Goal: Information Seeking & Learning: Learn about a topic

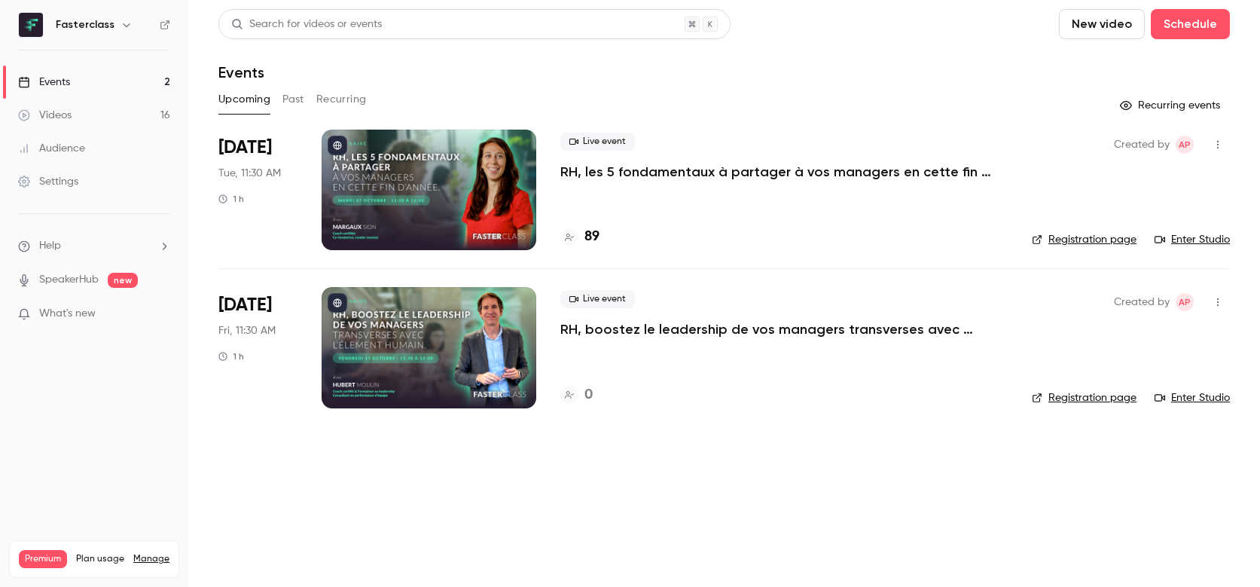
click at [594, 240] on h4 "89" at bounding box center [592, 237] width 15 height 20
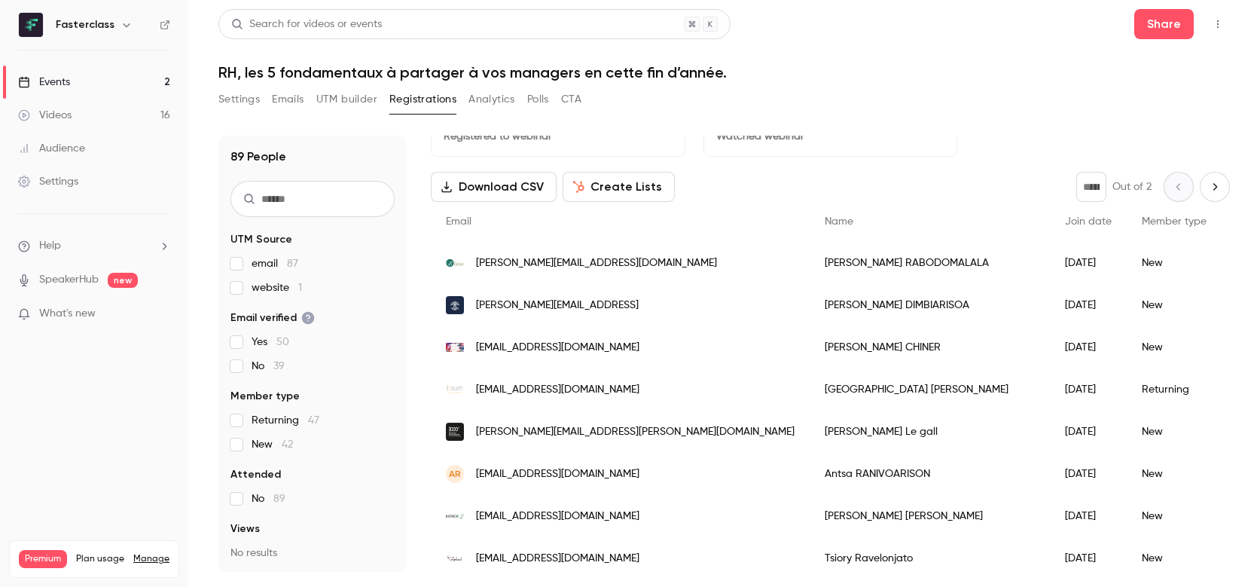
scroll to position [37, 0]
click at [1209, 186] on icon "Next page" at bounding box center [1215, 188] width 17 height 12
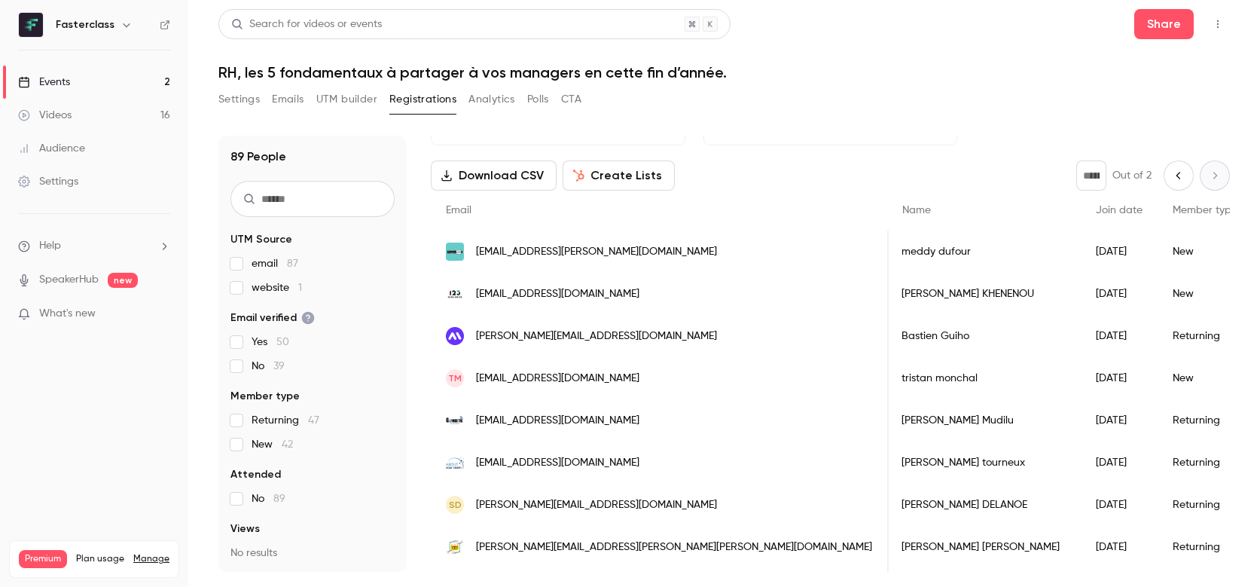
scroll to position [53, 0]
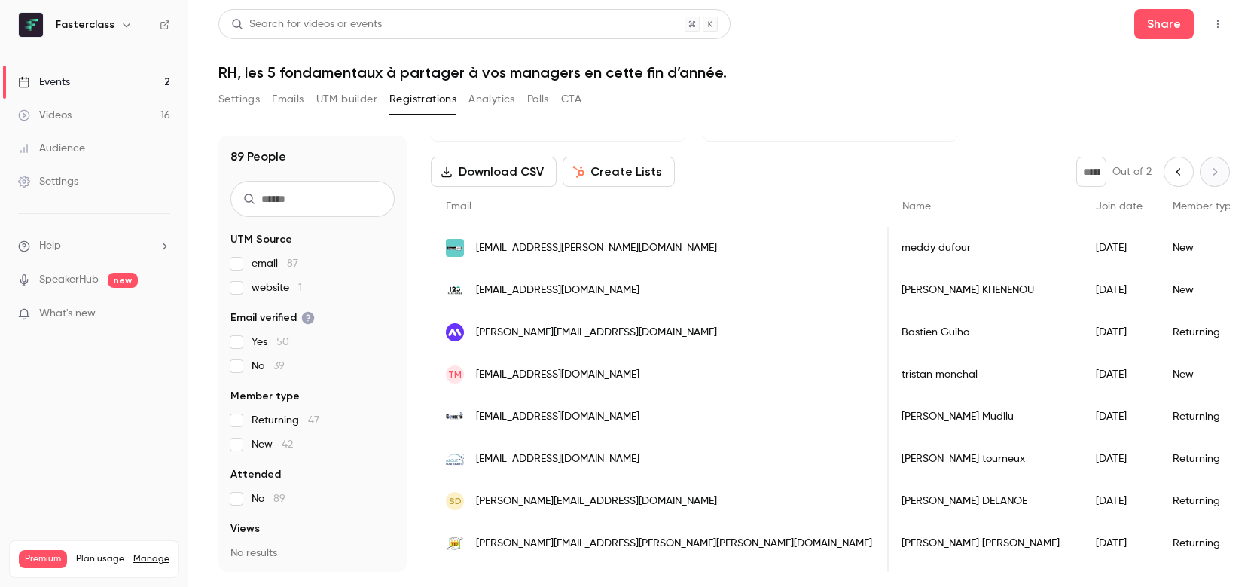
click at [1176, 173] on icon "Previous page" at bounding box center [1179, 172] width 17 height 12
type input "*"
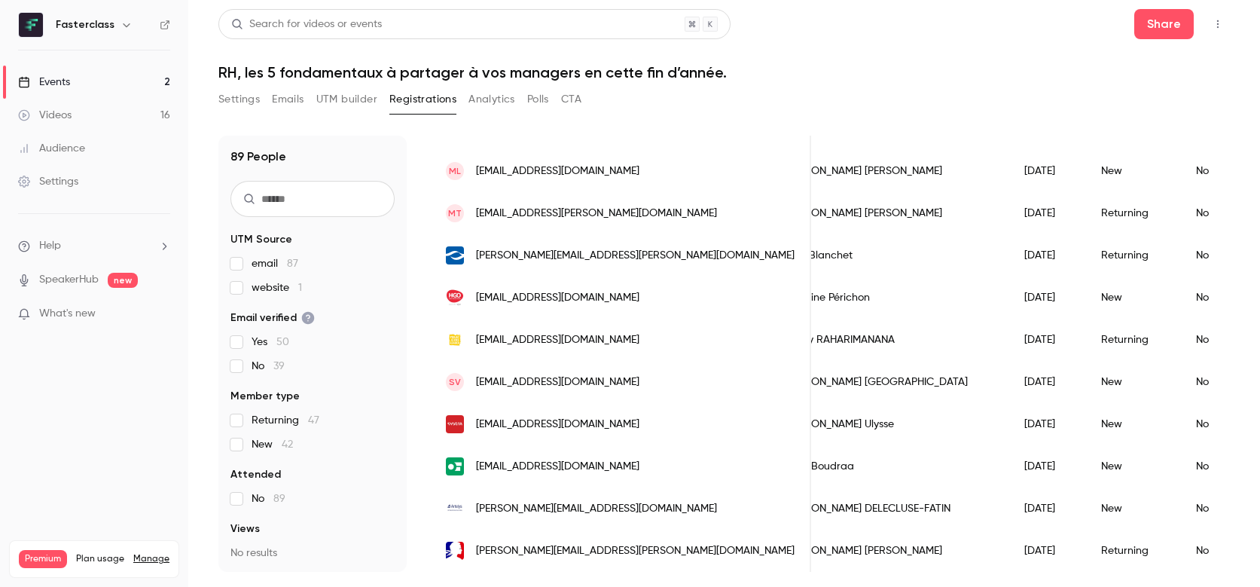
scroll to position [0, 0]
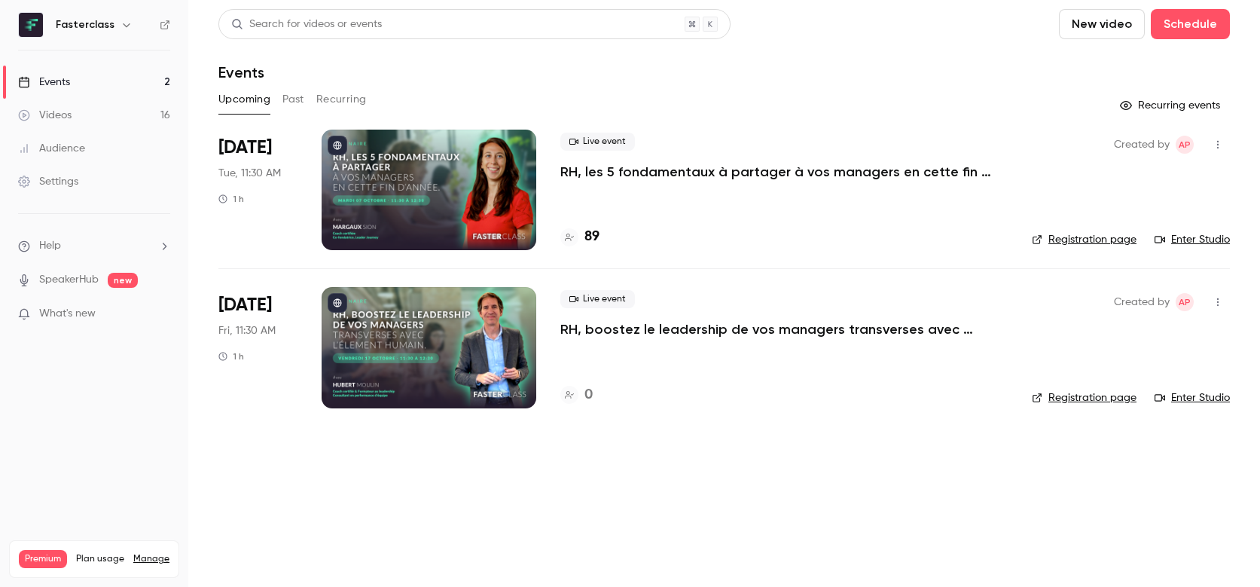
click at [163, 78] on link "Events 2" at bounding box center [94, 82] width 188 height 33
